Goal: Transaction & Acquisition: Purchase product/service

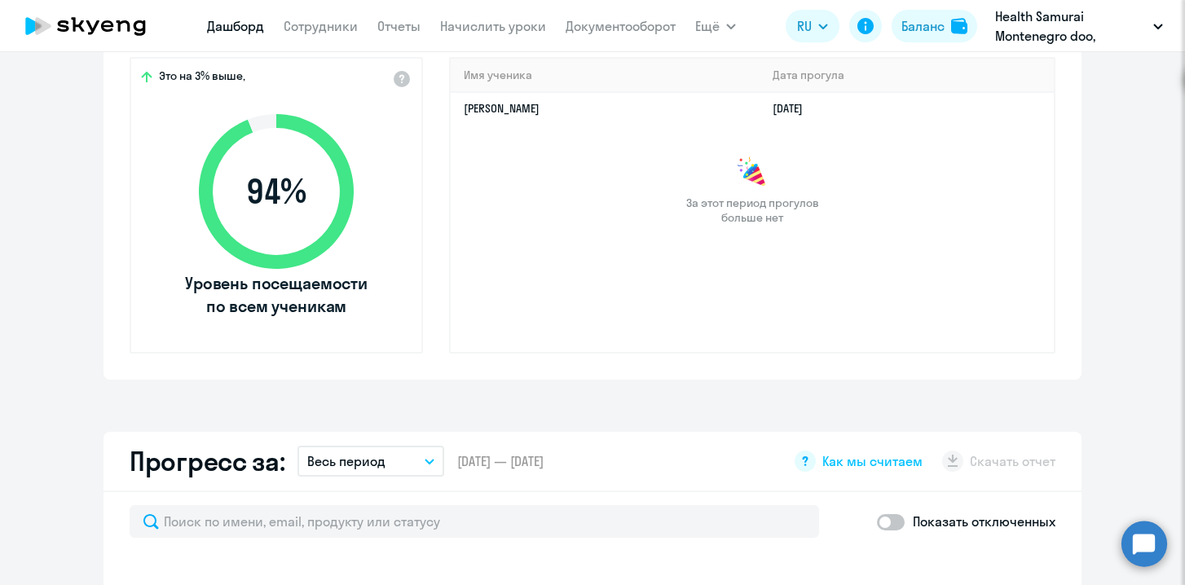
select select "30"
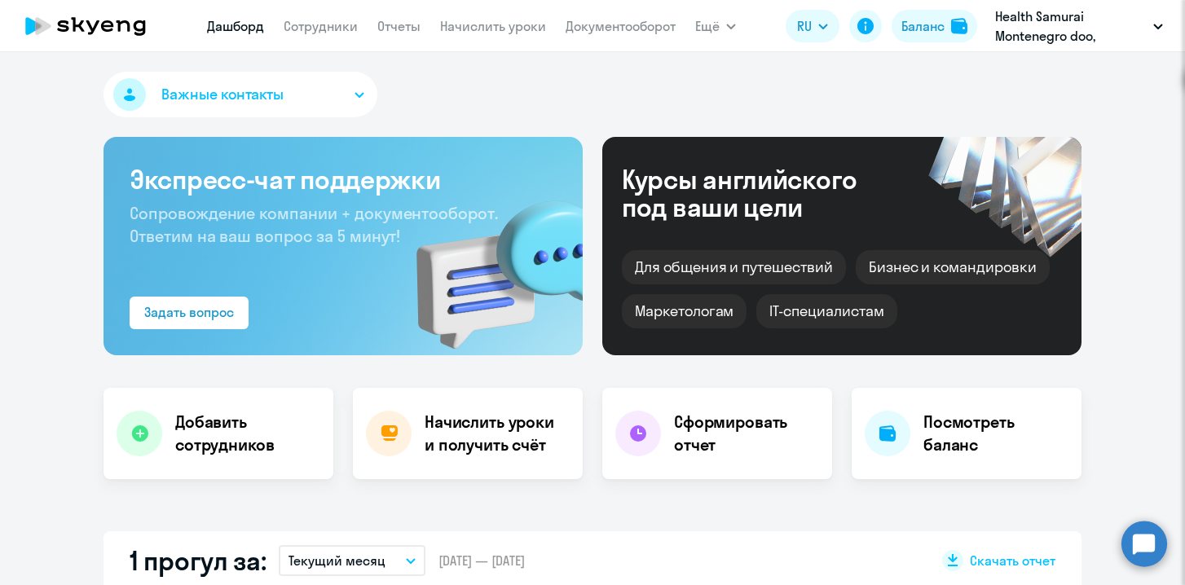
click at [487, 103] on div "Важные контакты" at bounding box center [592, 98] width 978 height 52
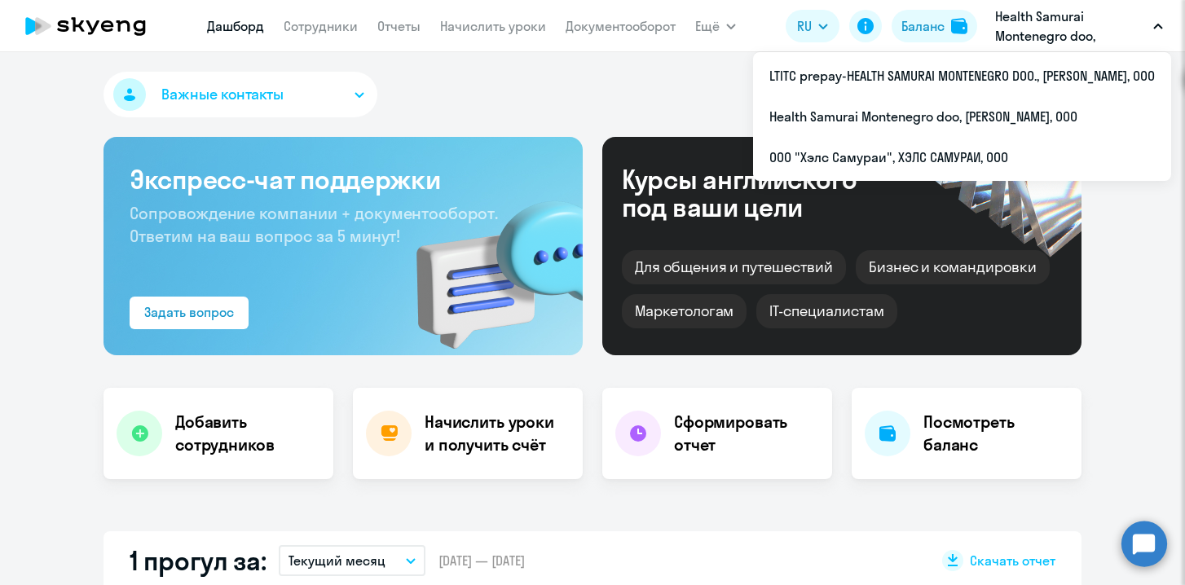
click at [1057, 31] on p "Health Samurai Montenegro doo, [PERSON_NAME], ООО" at bounding box center [1071, 26] width 152 height 39
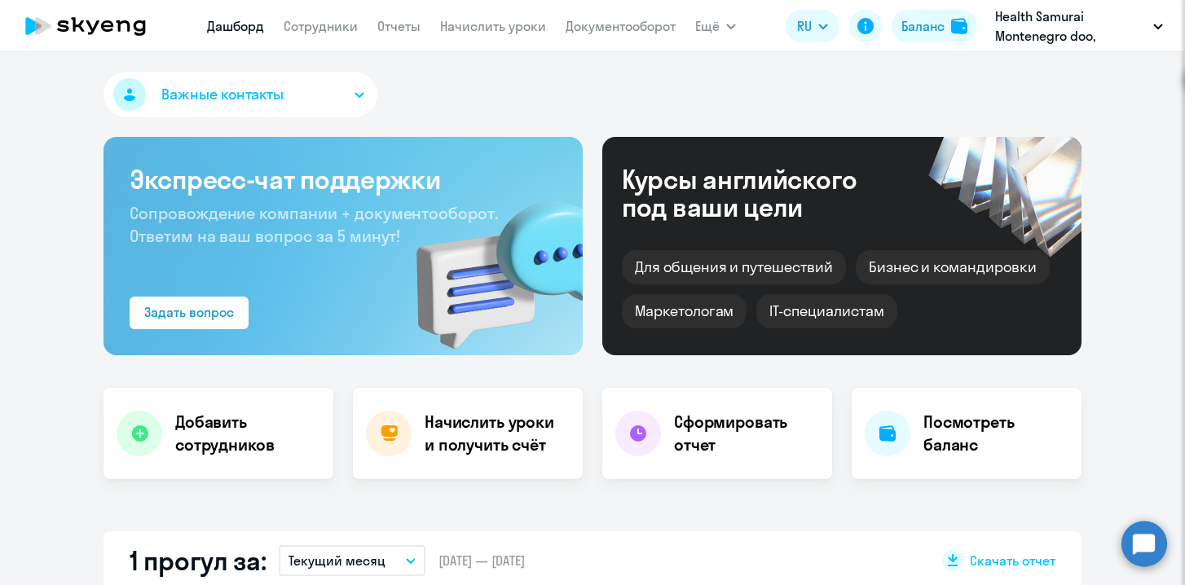
click at [1102, 37] on p "Health Samurai Montenegro doo, [PERSON_NAME], ООО" at bounding box center [1071, 26] width 152 height 39
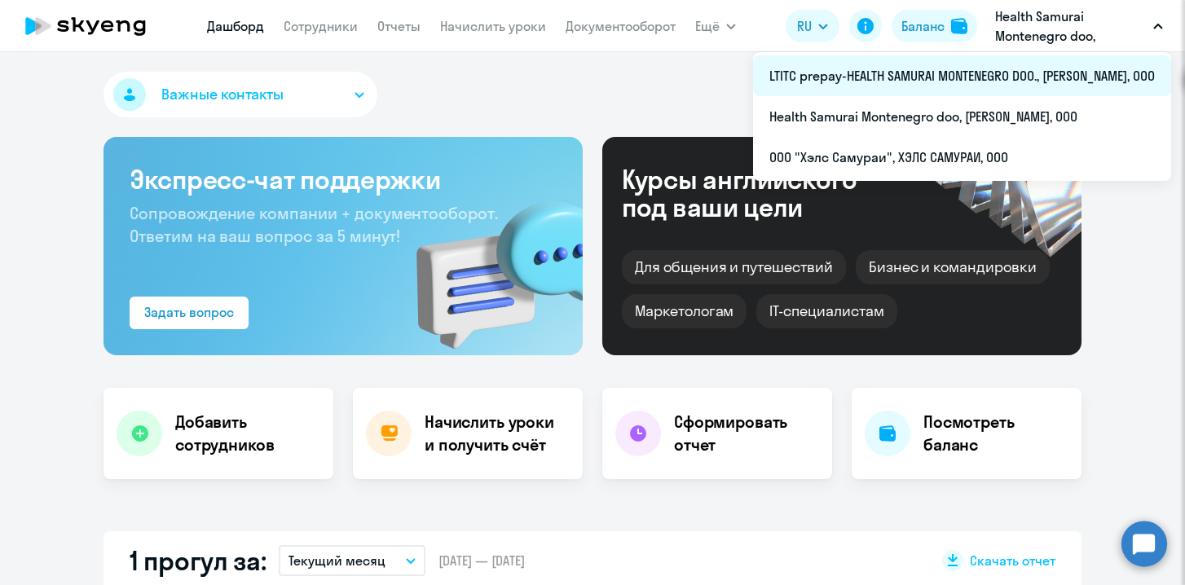
click at [992, 81] on li "LTITC prepay-HEALTH SAMURAI MONTENEGRO DOO., [PERSON_NAME], ООО" at bounding box center [962, 75] width 418 height 41
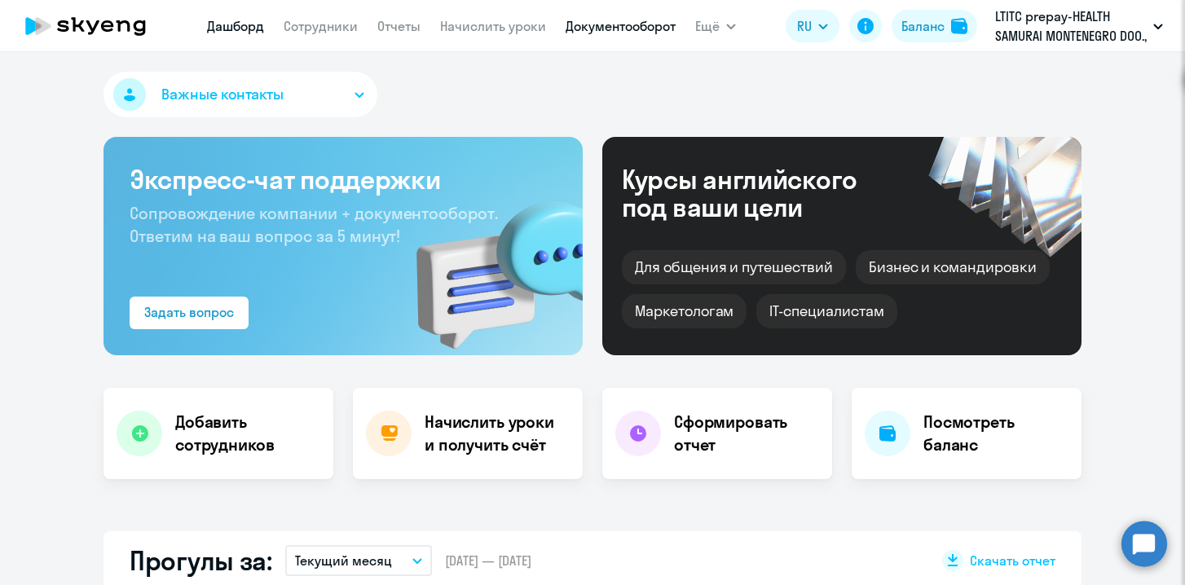
click at [614, 33] on link "Документооборот" at bounding box center [620, 26] width 110 height 16
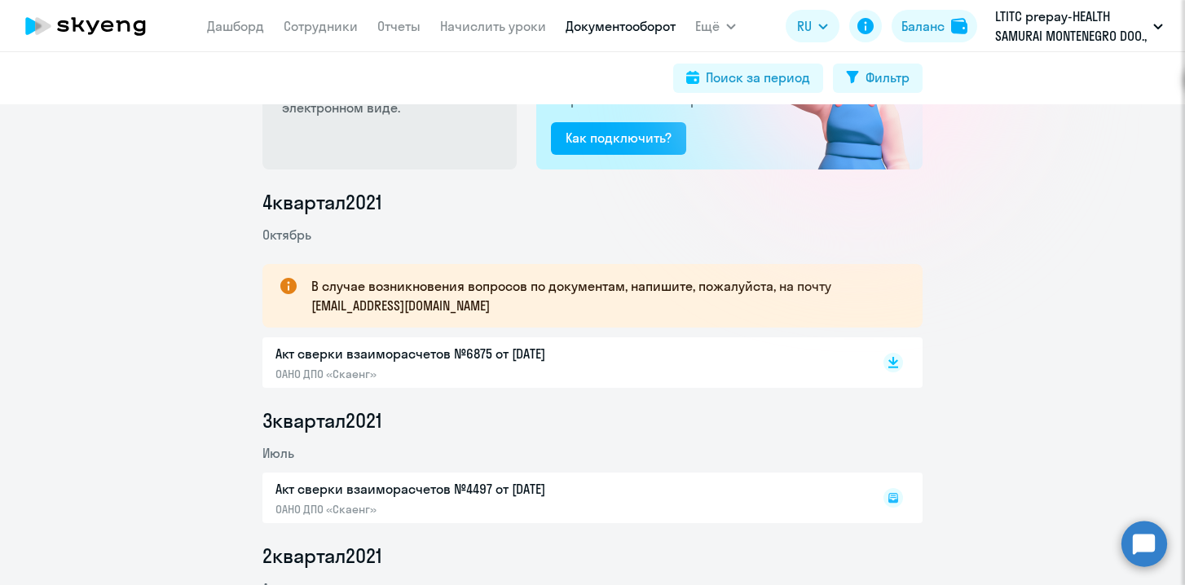
scroll to position [142, 0]
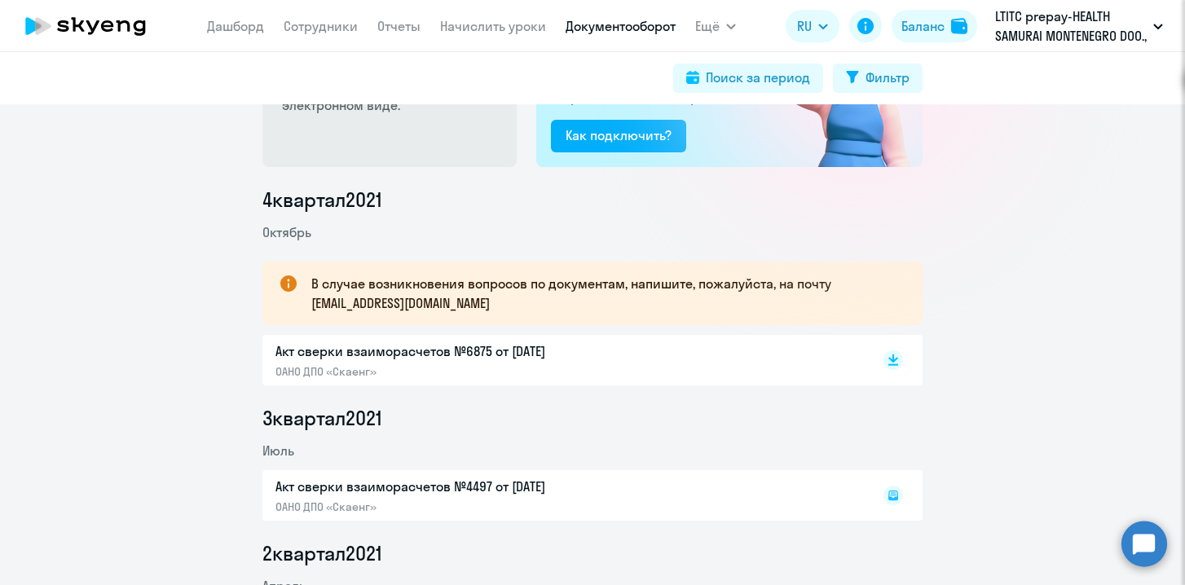
click at [480, 360] on p "Акт сверки взаиморасчетов №6875 от [DATE]" at bounding box center [446, 351] width 342 height 20
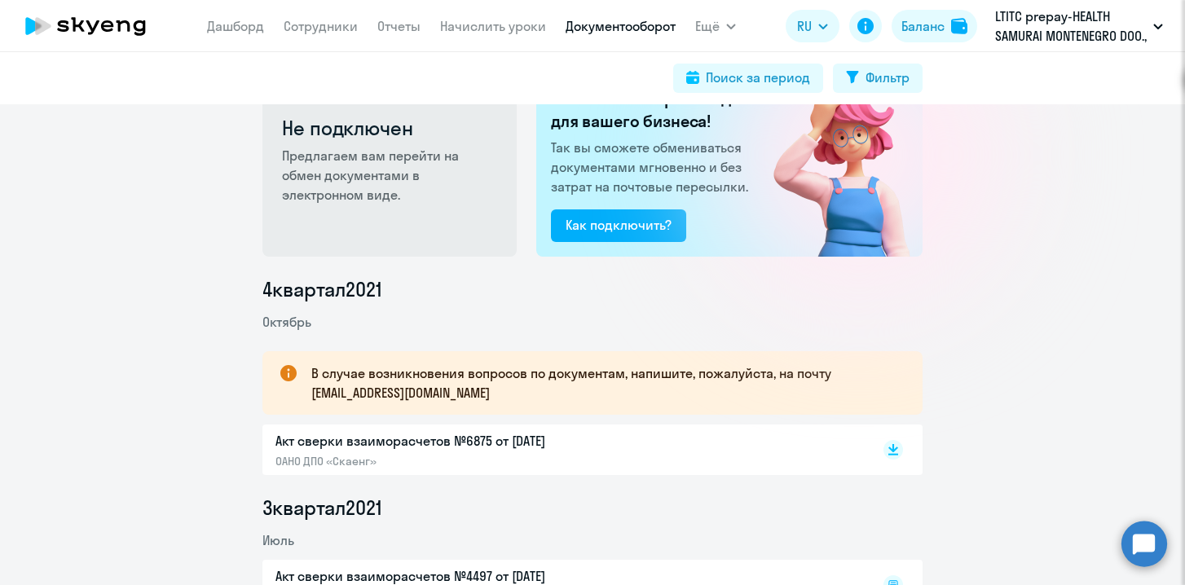
scroll to position [0, 0]
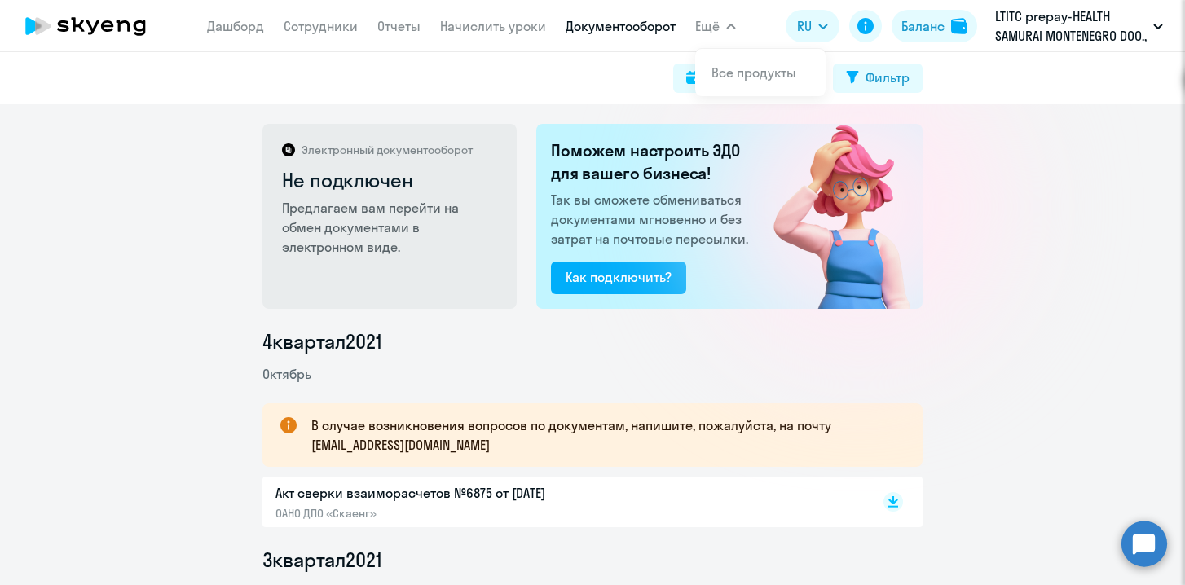
click at [726, 29] on button "Ещё" at bounding box center [715, 26] width 41 height 33
click at [938, 311] on div at bounding box center [859, 207] width 290 height 290
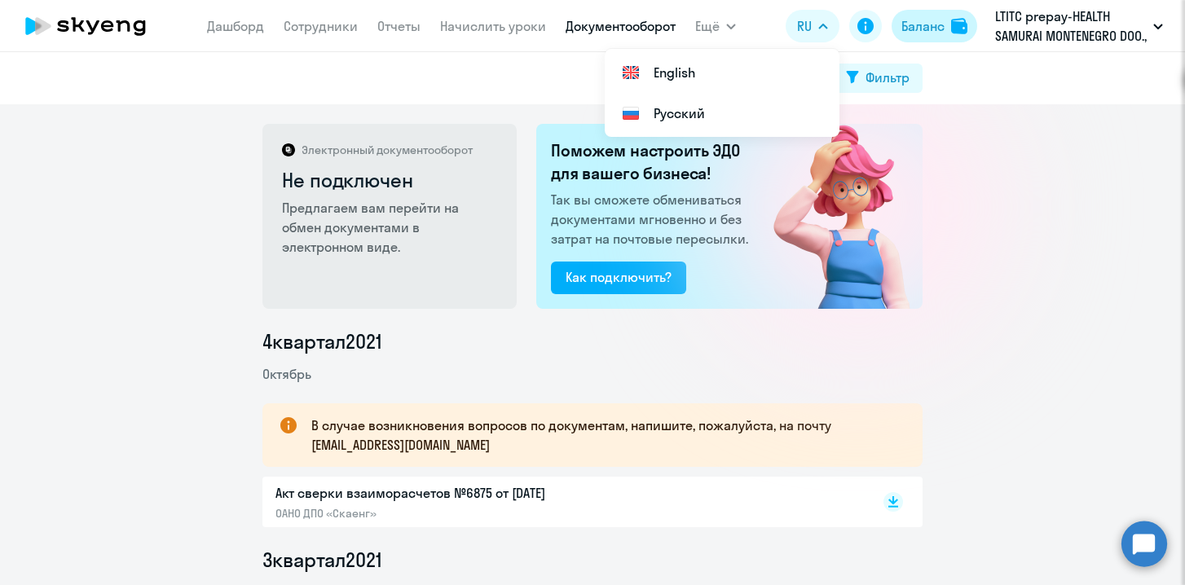
click at [928, 24] on div "Баланс" at bounding box center [922, 26] width 43 height 20
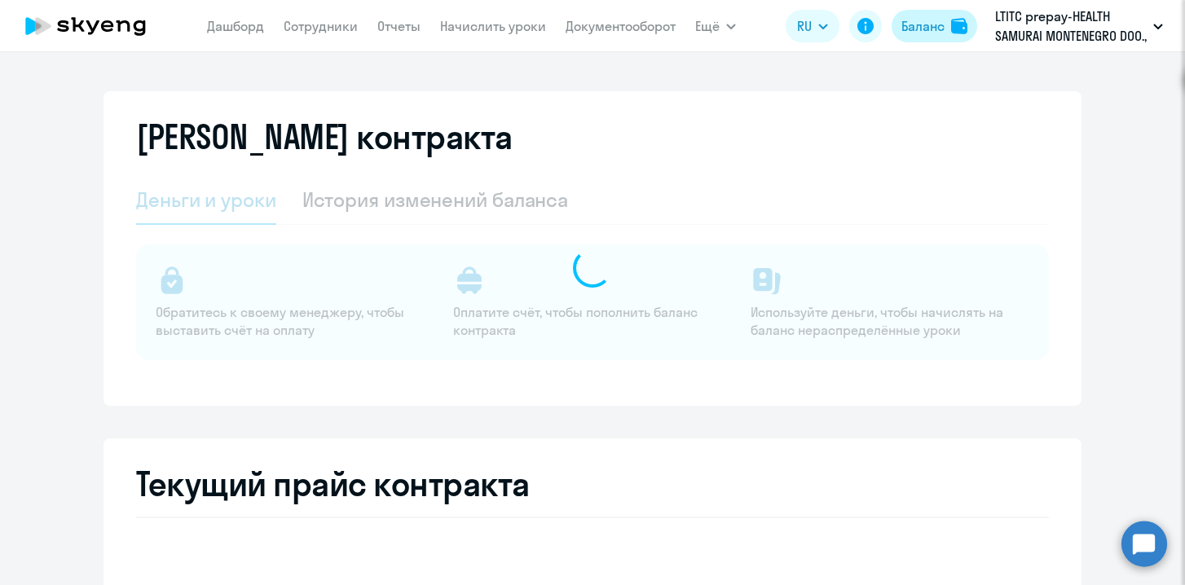
select select "english_adult_not_native_speaker"
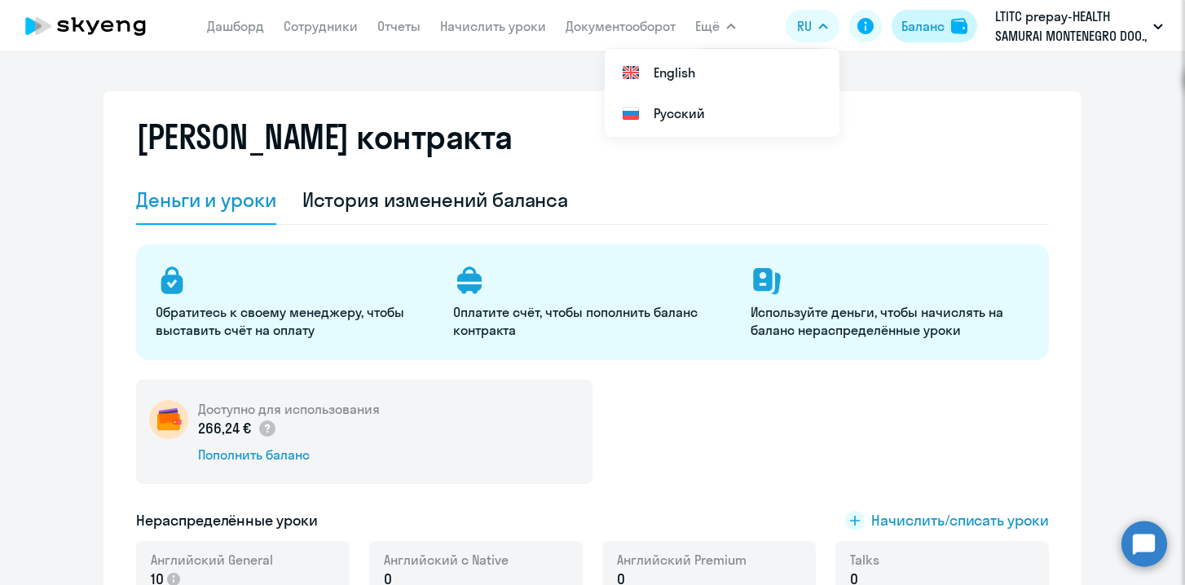
click at [933, 31] on div "Баланс" at bounding box center [922, 26] width 43 height 20
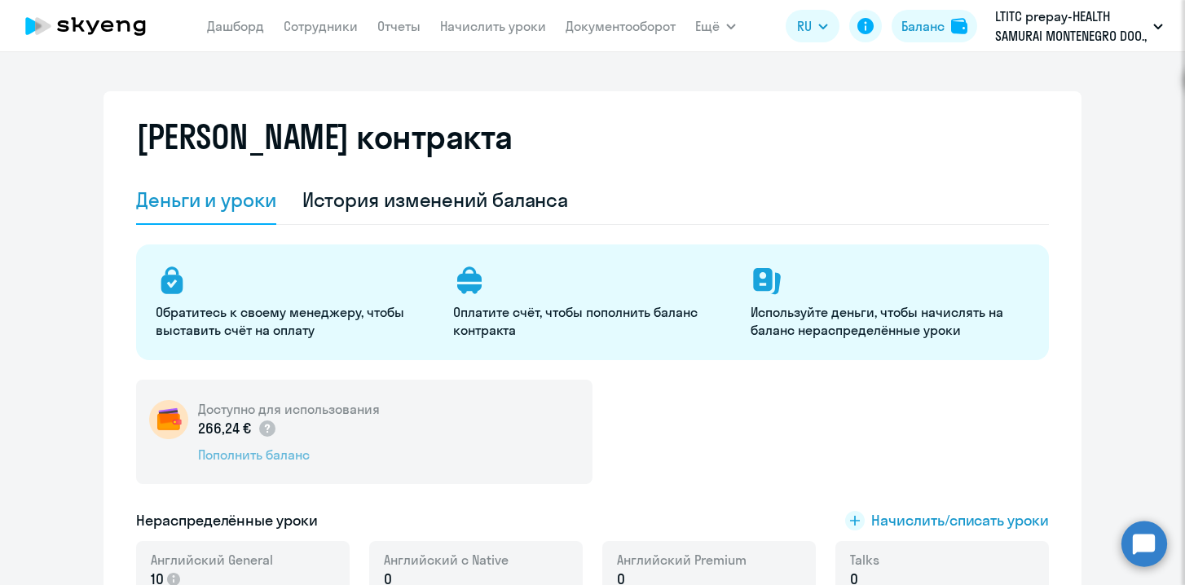
click at [275, 456] on div "Пополнить баланс" at bounding box center [289, 455] width 182 height 18
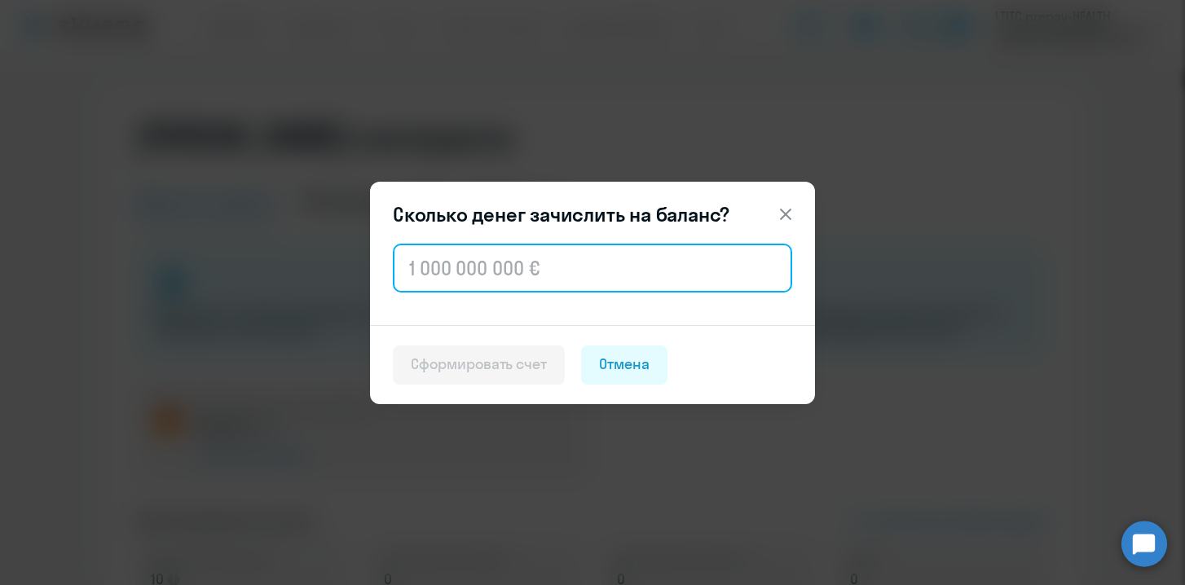
click at [504, 277] on input "text" at bounding box center [592, 268] width 399 height 49
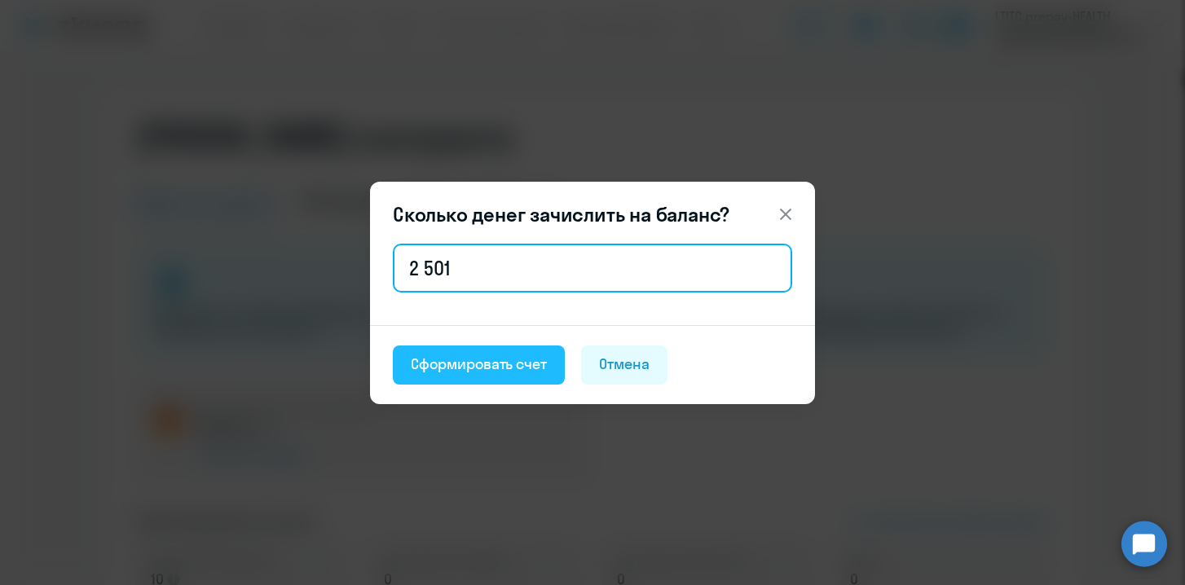
type input "2 501"
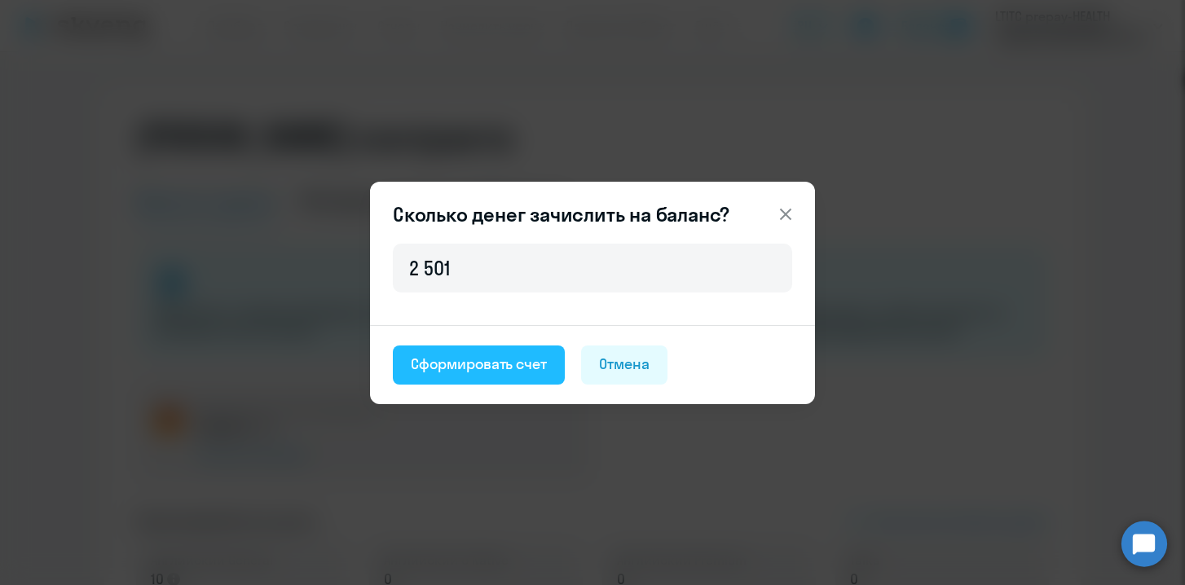
click at [471, 366] on div "Сформировать счет" at bounding box center [479, 364] width 136 height 21
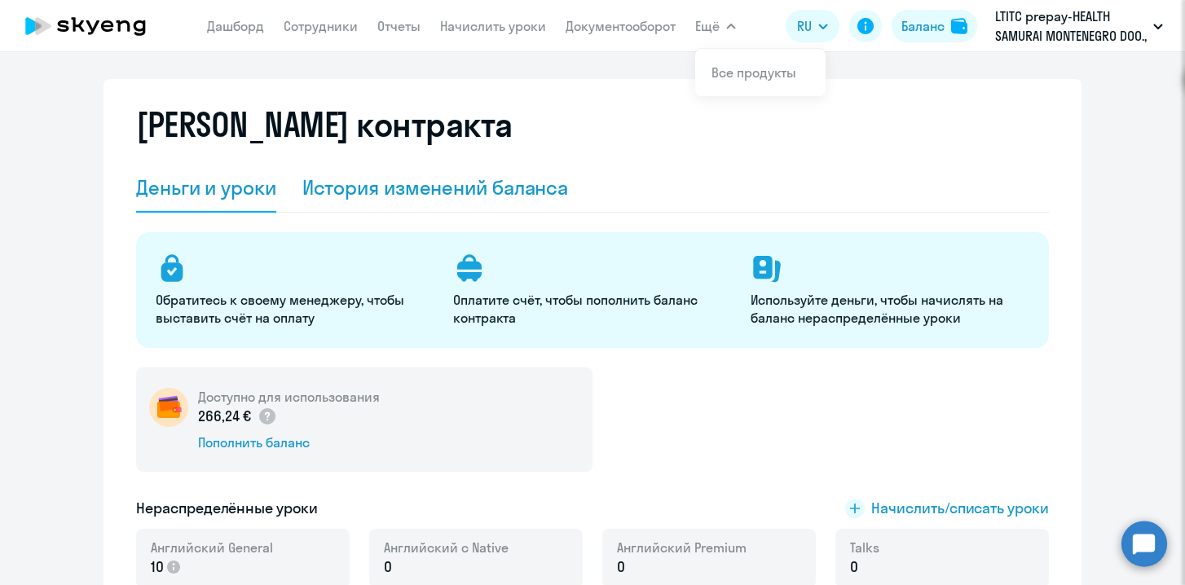
scroll to position [17, 0]
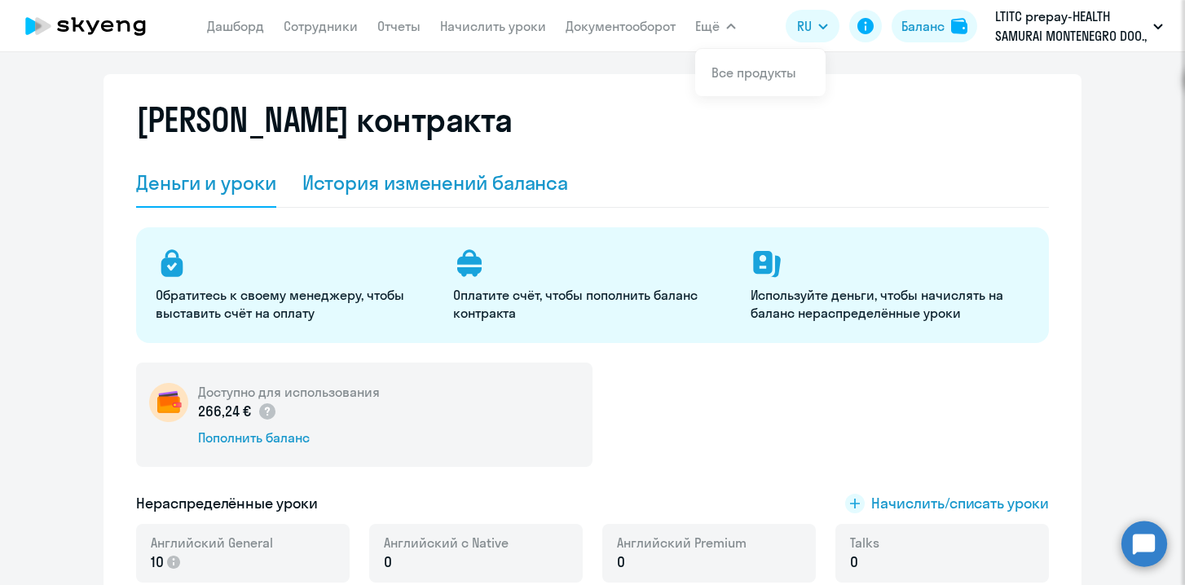
click at [521, 190] on div "История изменений баланса" at bounding box center [435, 182] width 266 height 26
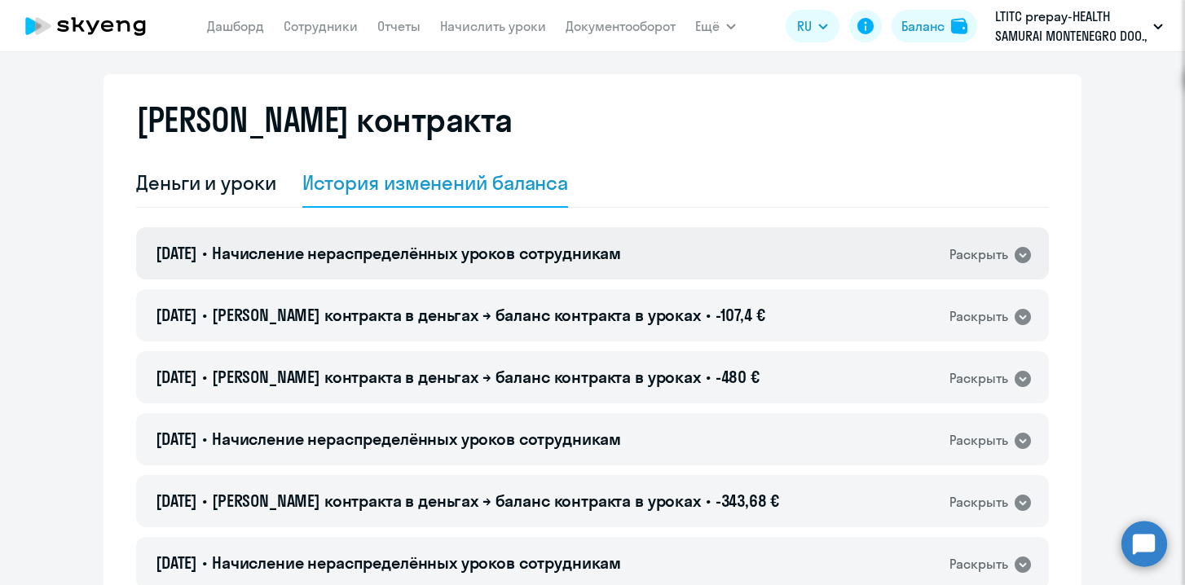
click at [1019, 247] on icon at bounding box center [1023, 255] width 20 height 20
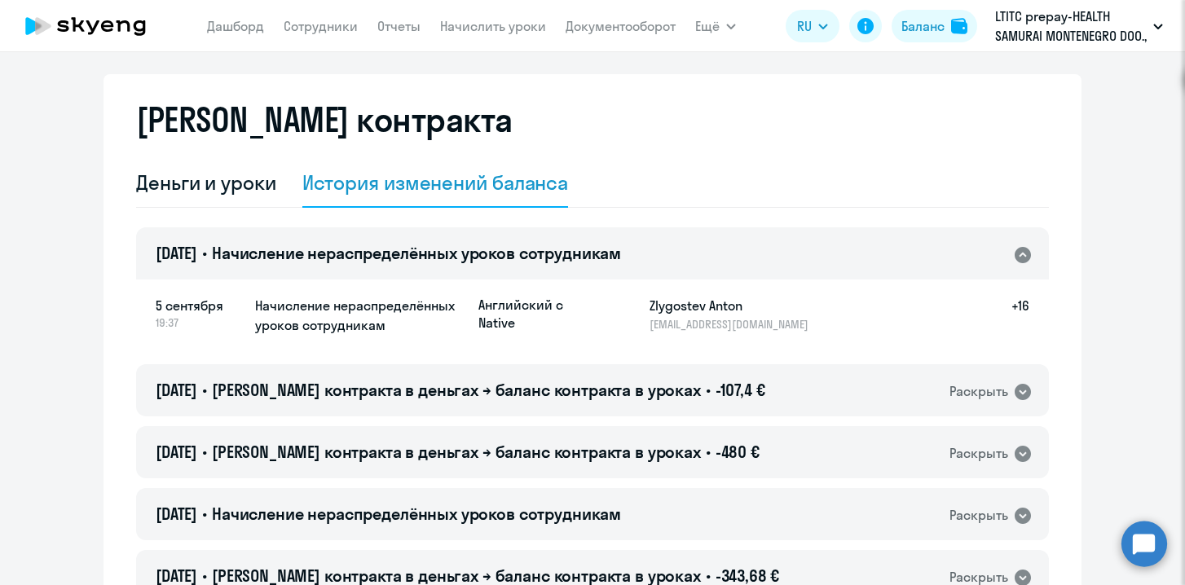
click at [1019, 247] on icon at bounding box center [1023, 255] width 20 height 20
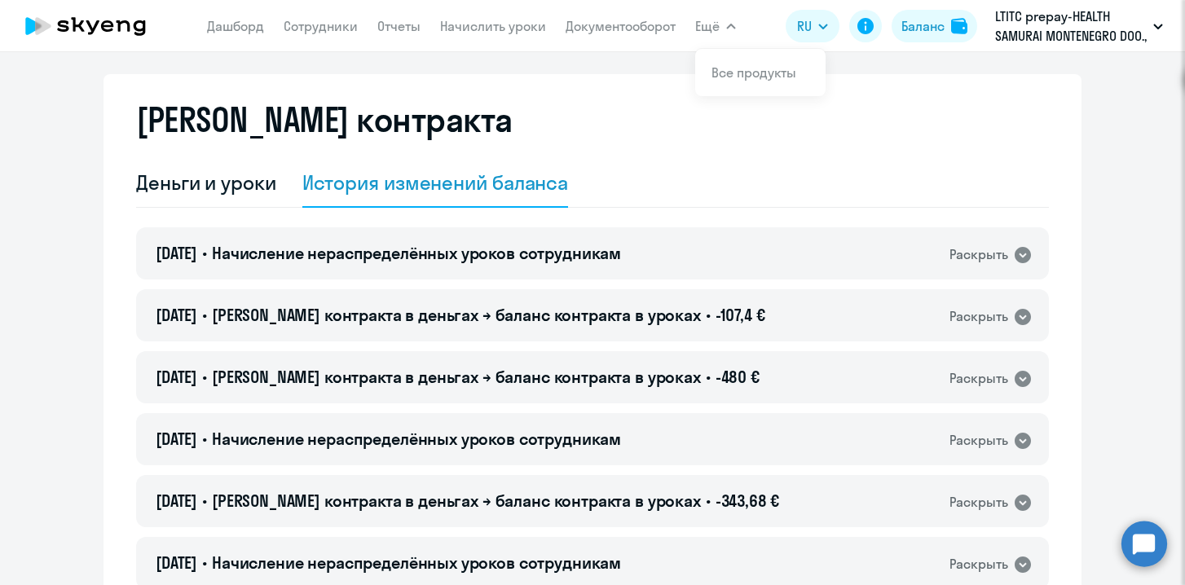
click at [714, 33] on span "Ещё" at bounding box center [707, 26] width 24 height 20
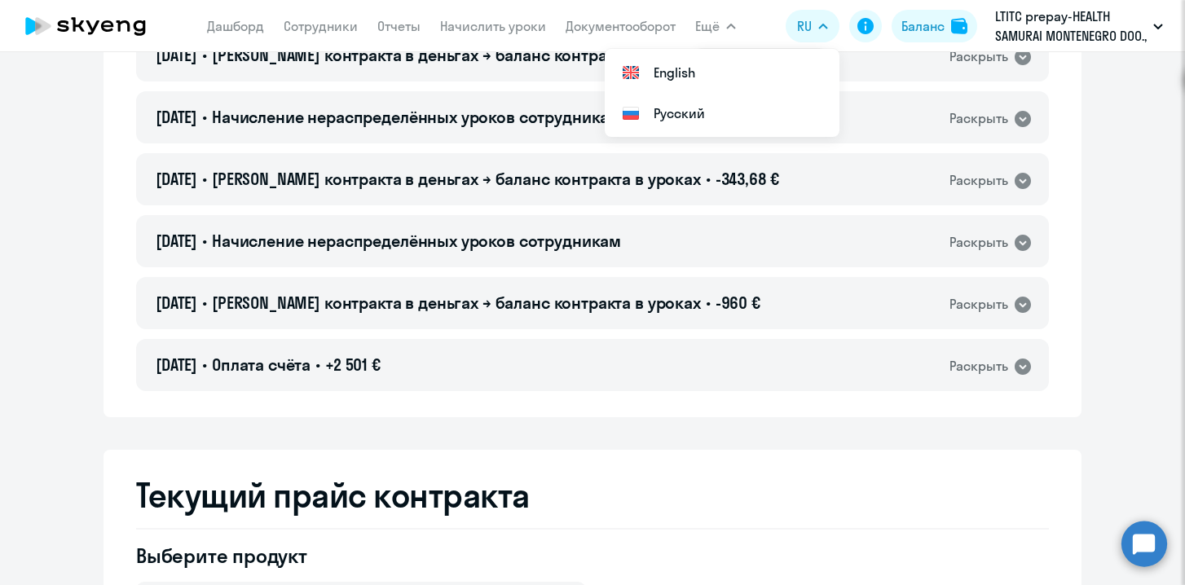
scroll to position [0, 0]
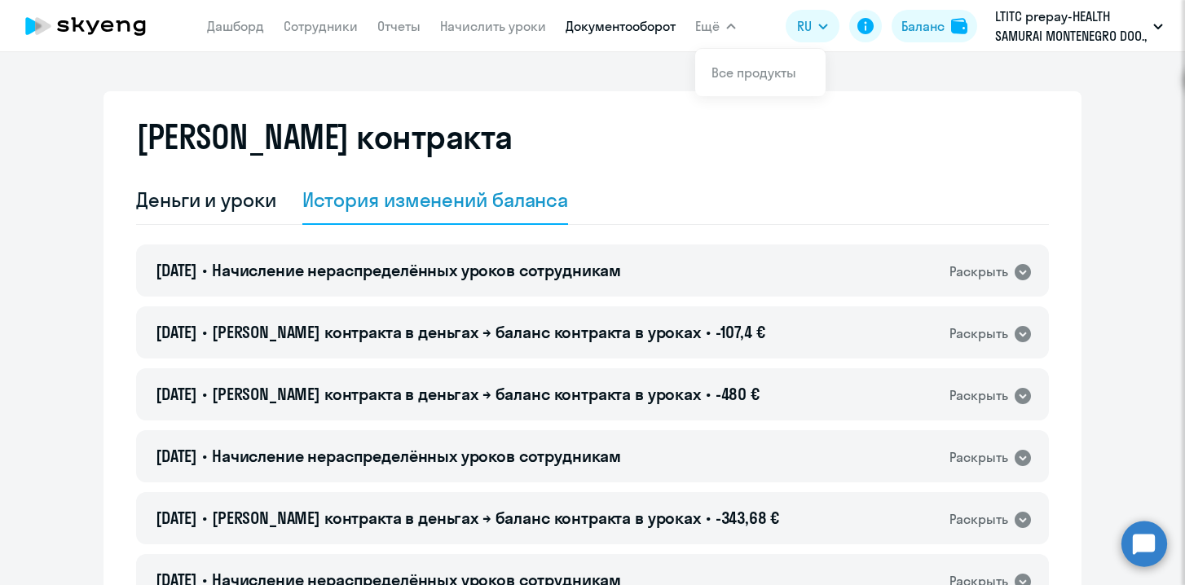
click at [618, 29] on link "Документооборот" at bounding box center [620, 26] width 110 height 16
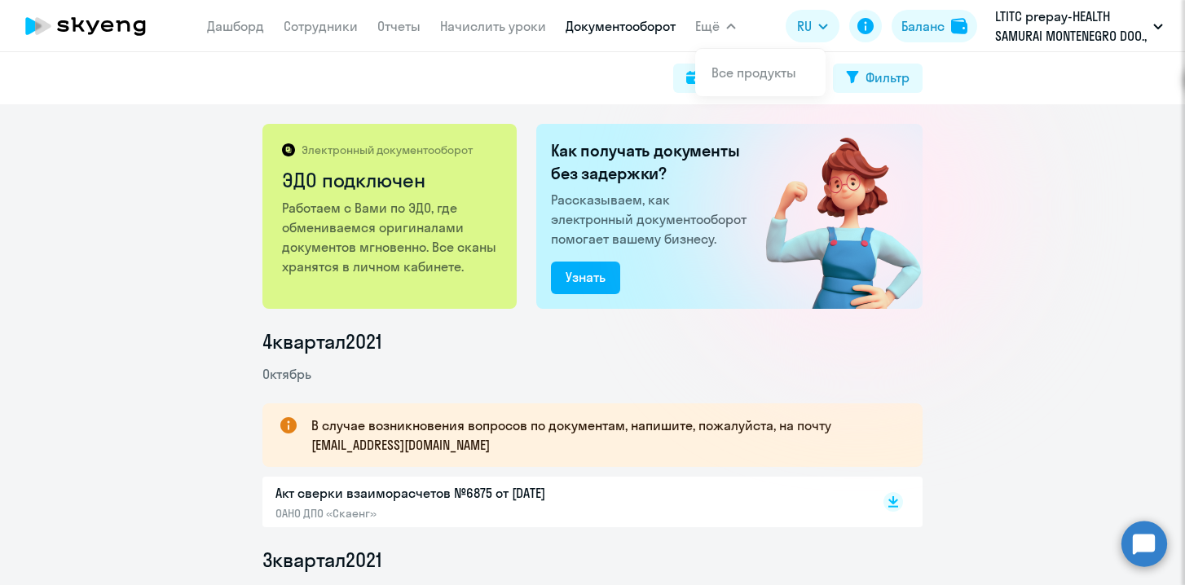
click at [719, 27] on span "Ещё" at bounding box center [707, 26] width 24 height 20
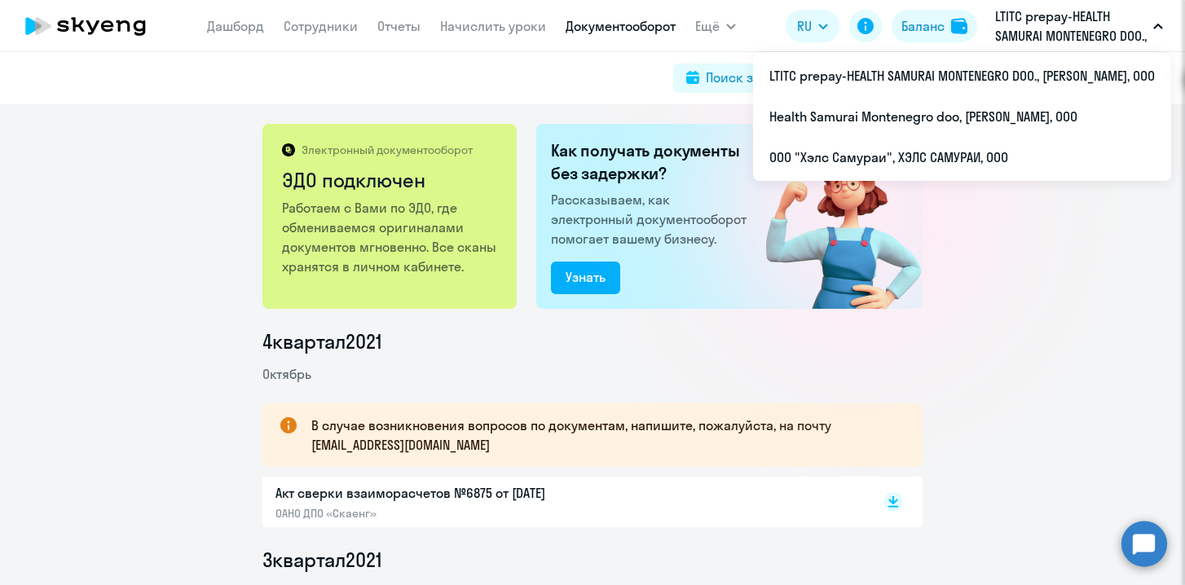
click at [1066, 29] on p "LTITC prepay-HEALTH SAMURAI MONTENEGRO DOO., [PERSON_NAME], ООО" at bounding box center [1071, 26] width 152 height 39
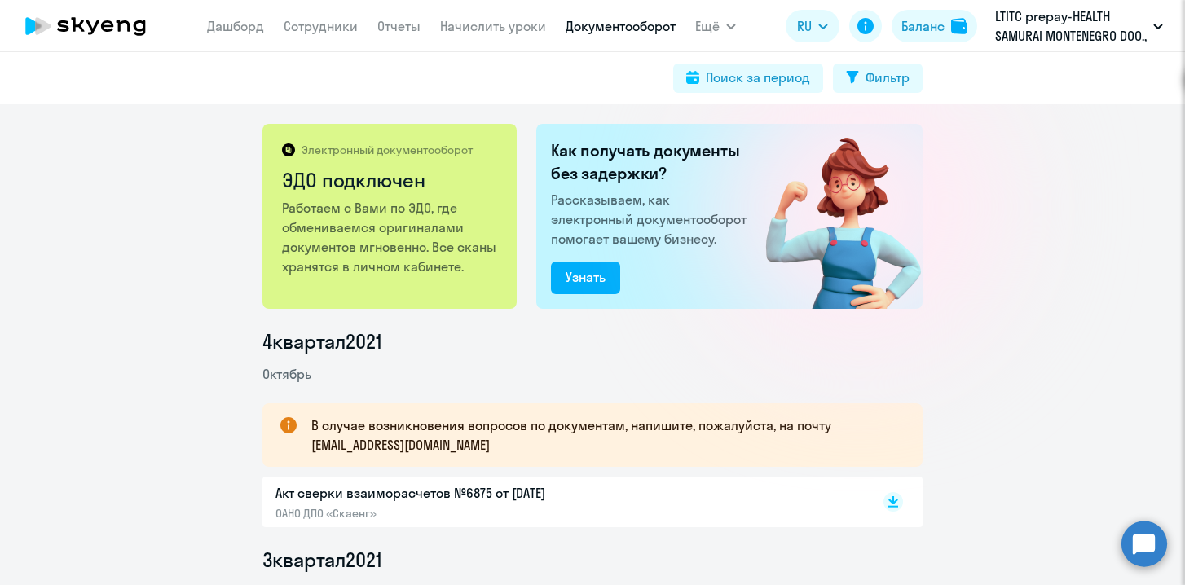
click at [1066, 29] on p "LTITC prepay-HEALTH SAMURAI MONTENEGRO DOO., [PERSON_NAME], ООО" at bounding box center [1071, 26] width 152 height 39
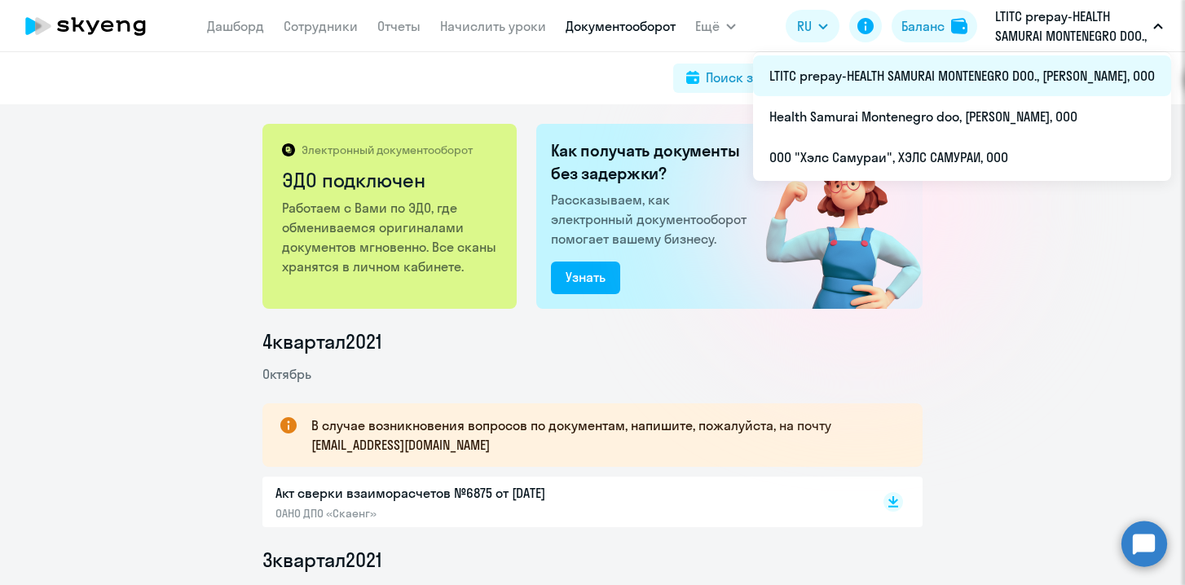
drag, startPoint x: 1035, startPoint y: 75, endPoint x: 933, endPoint y: 73, distance: 102.7
click at [933, 73] on li "LTITC prepay-HEALTH SAMURAI MONTENEGRO DOO., [PERSON_NAME], ООО" at bounding box center [962, 75] width 418 height 41
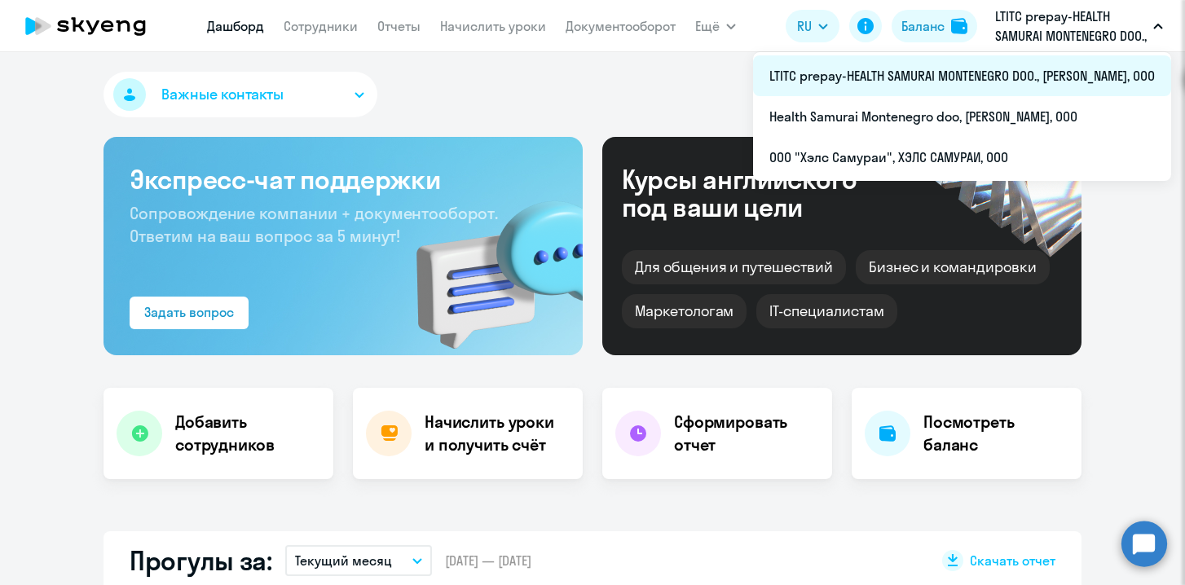
select select "30"
click at [1039, 79] on li "LTITC prepay-HEALTH SAMURAI MONTENEGRO DOO., [PERSON_NAME], ООО" at bounding box center [962, 75] width 418 height 41
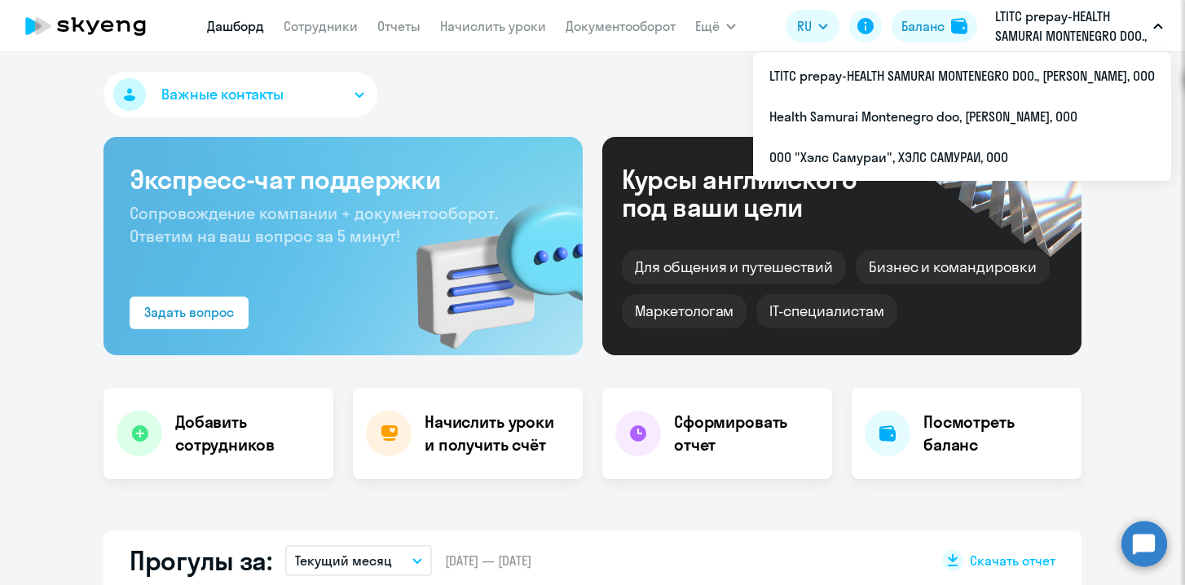
select select "30"
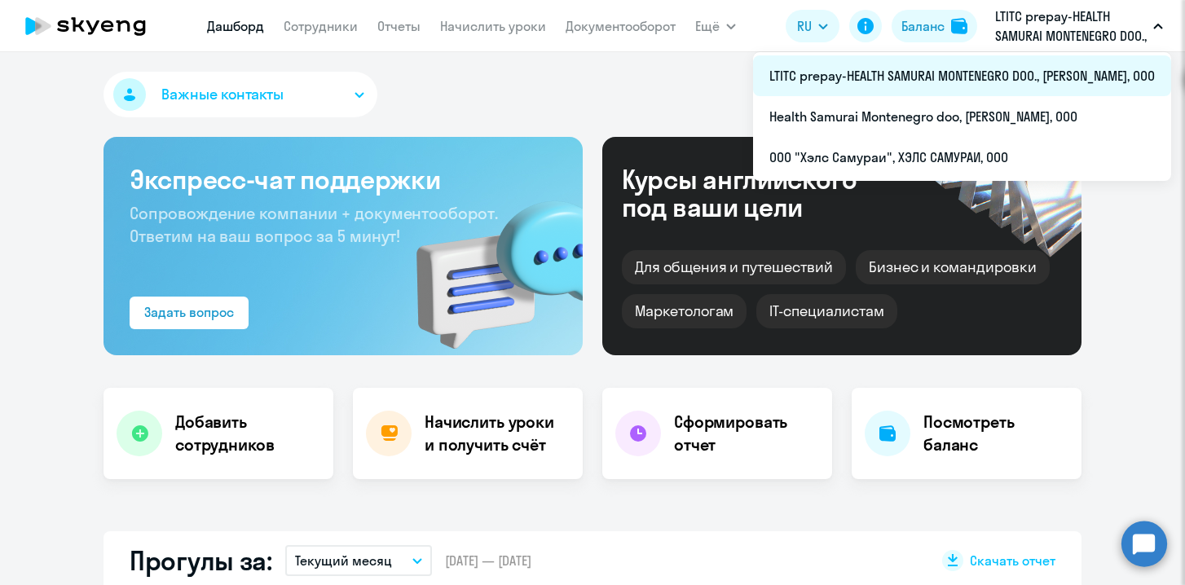
drag, startPoint x: 1036, startPoint y: 73, endPoint x: 764, endPoint y: 75, distance: 272.1
click at [764, 75] on li "LTITC prepay-HEALTH SAMURAI MONTENEGRO DOO., [PERSON_NAME], ООО" at bounding box center [962, 75] width 418 height 41
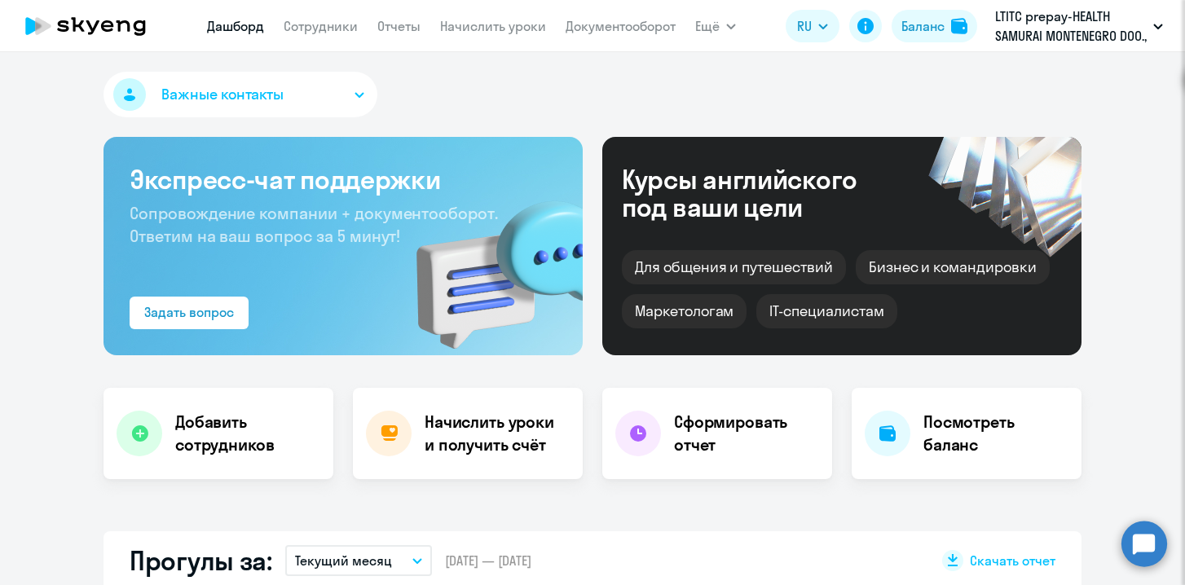
select select "30"
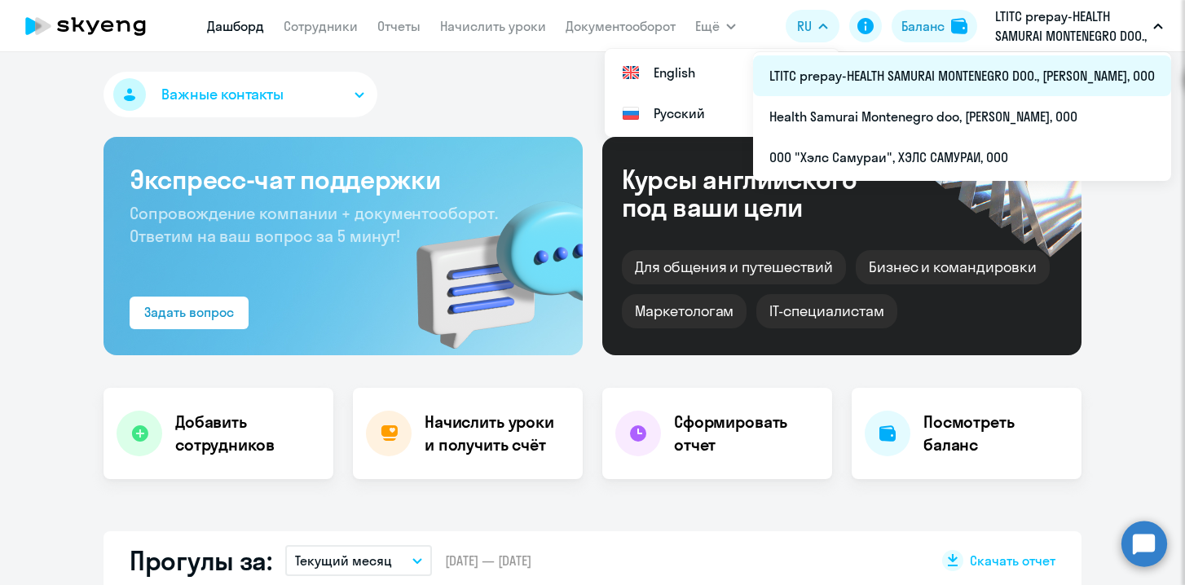
copy span "LTITC prepay-HEALTH SAMURAI MONTENEGRO DOO"
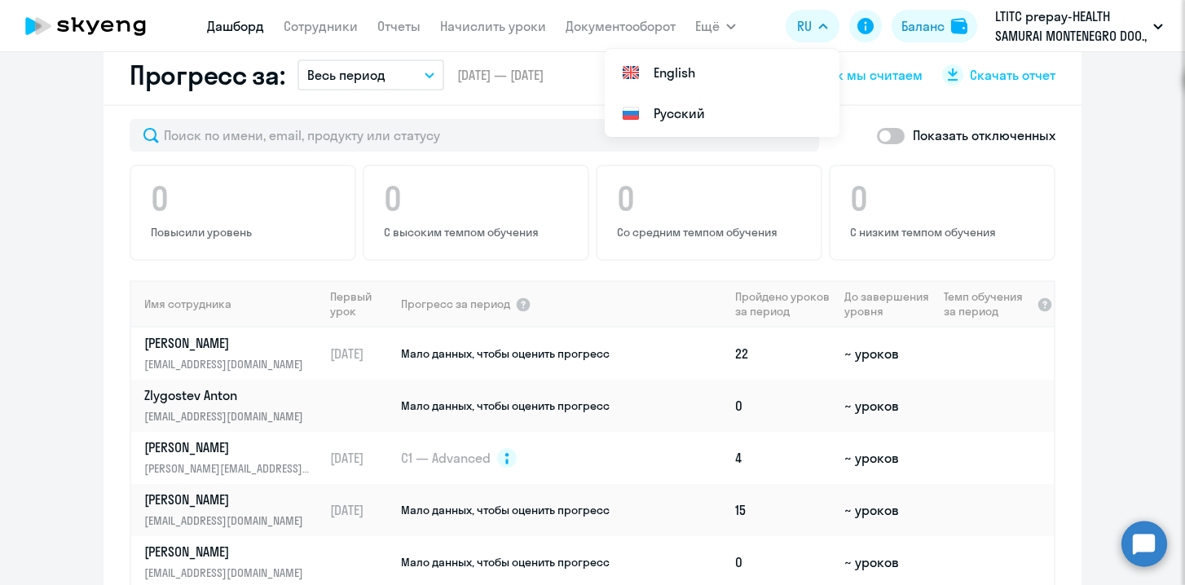
scroll to position [1098, 0]
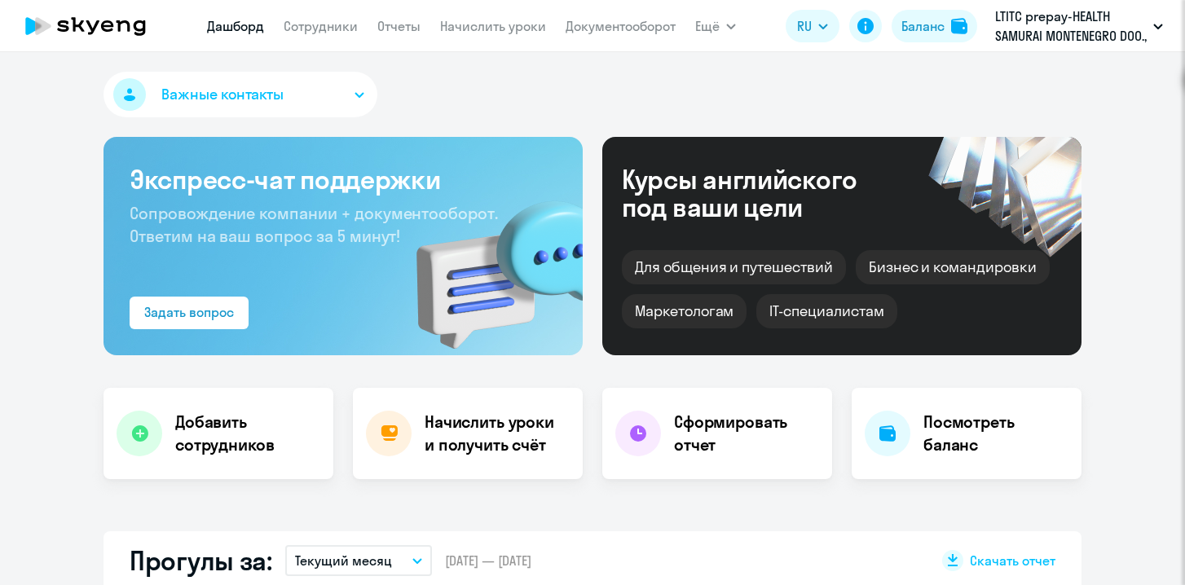
select select "30"
click at [720, 29] on button "Ещё" at bounding box center [715, 26] width 41 height 33
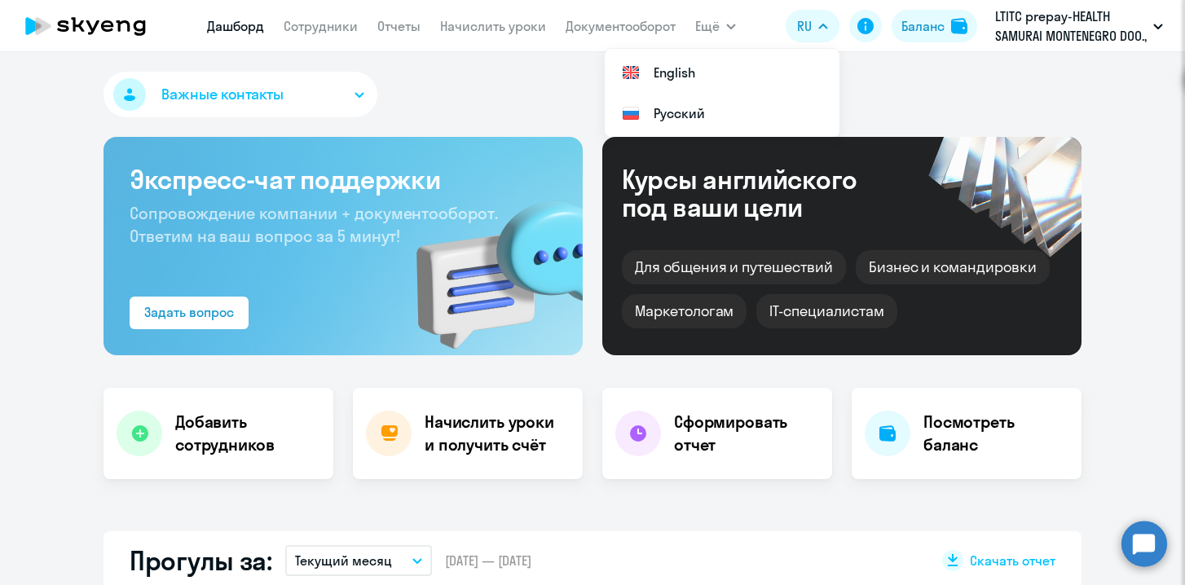
click at [622, 34] on app-menu-item-link "Документооборот" at bounding box center [620, 26] width 110 height 20
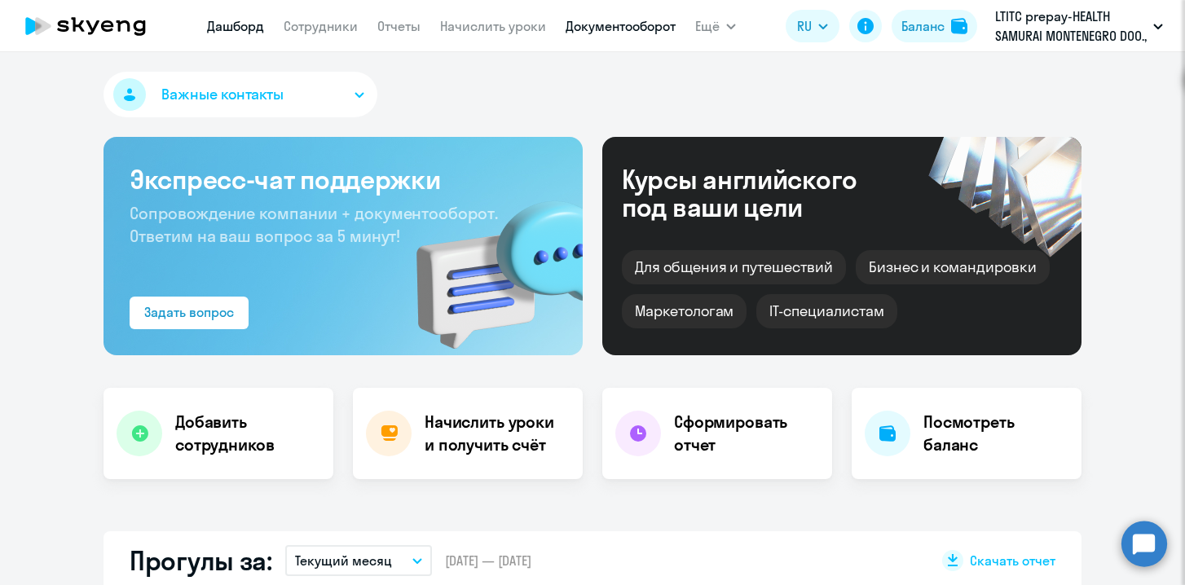
click at [621, 26] on link "Документооборот" at bounding box center [620, 26] width 110 height 16
select select "30"
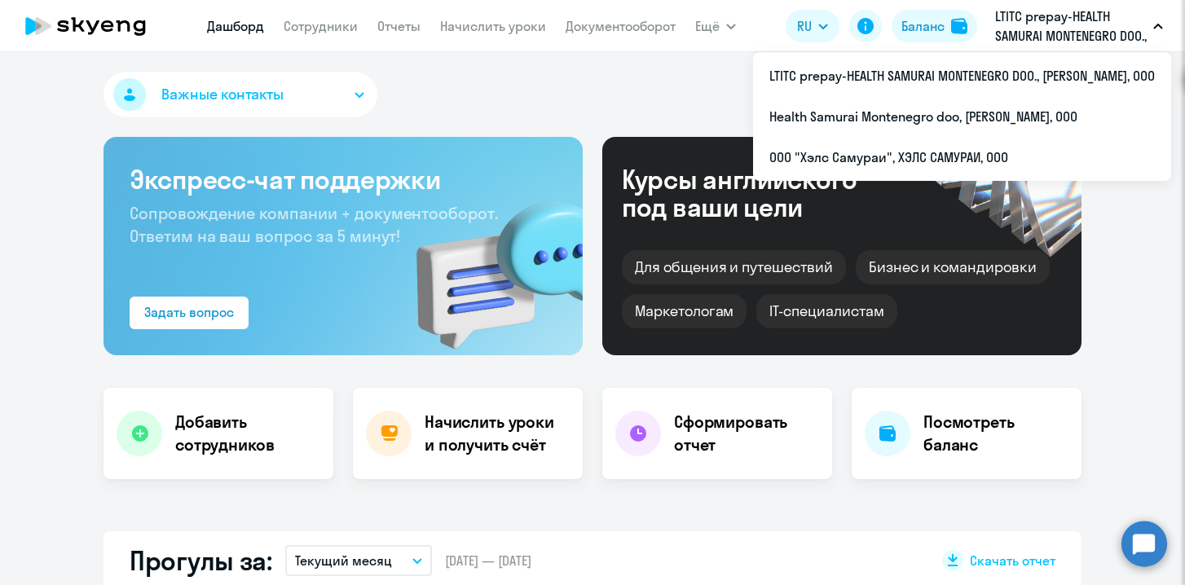
drag, startPoint x: 1036, startPoint y: 75, endPoint x: 1026, endPoint y: 29, distance: 46.8
click at [1026, 29] on div "LTITC prepay-HEALTH SAMURAI MONTENEGRO DOO., ХЭЛС САМУРАИ, ООО LTITC prepay-HEA…" at bounding box center [1079, 26] width 184 height 39
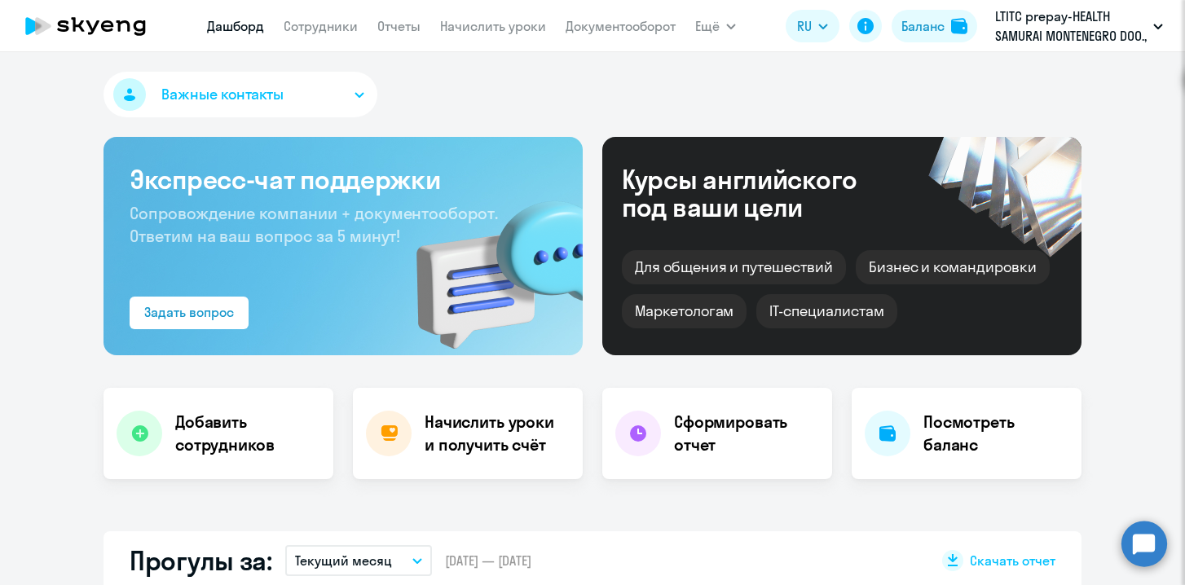
click at [1026, 28] on p "LTITC prepay-HEALTH SAMURAI MONTENEGRO DOO., [PERSON_NAME], ООО" at bounding box center [1071, 26] width 152 height 39
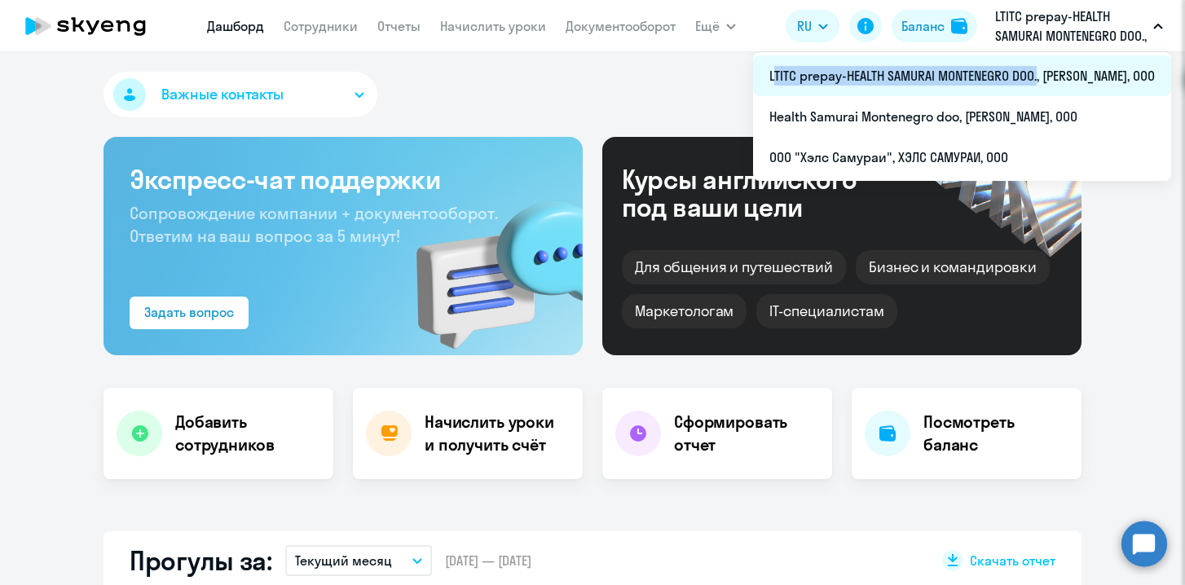
copy span "LTITC prepay-HEALTH SAMURAI MONTENEGRO DOO"
drag, startPoint x: 1036, startPoint y: 78, endPoint x: 771, endPoint y: 80, distance: 265.6
click at [771, 80] on li "LTITC prepay-HEALTH SAMURAI MONTENEGRO DOO., [PERSON_NAME], ООО" at bounding box center [962, 75] width 418 height 41
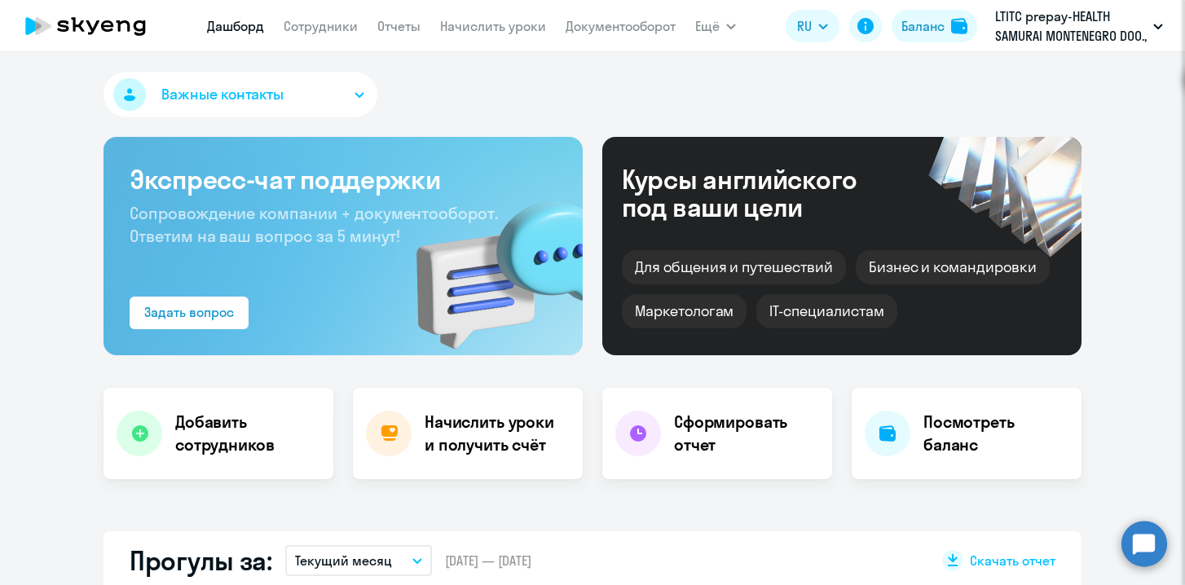
select select "30"
